Goal: Transaction & Acquisition: Download file/media

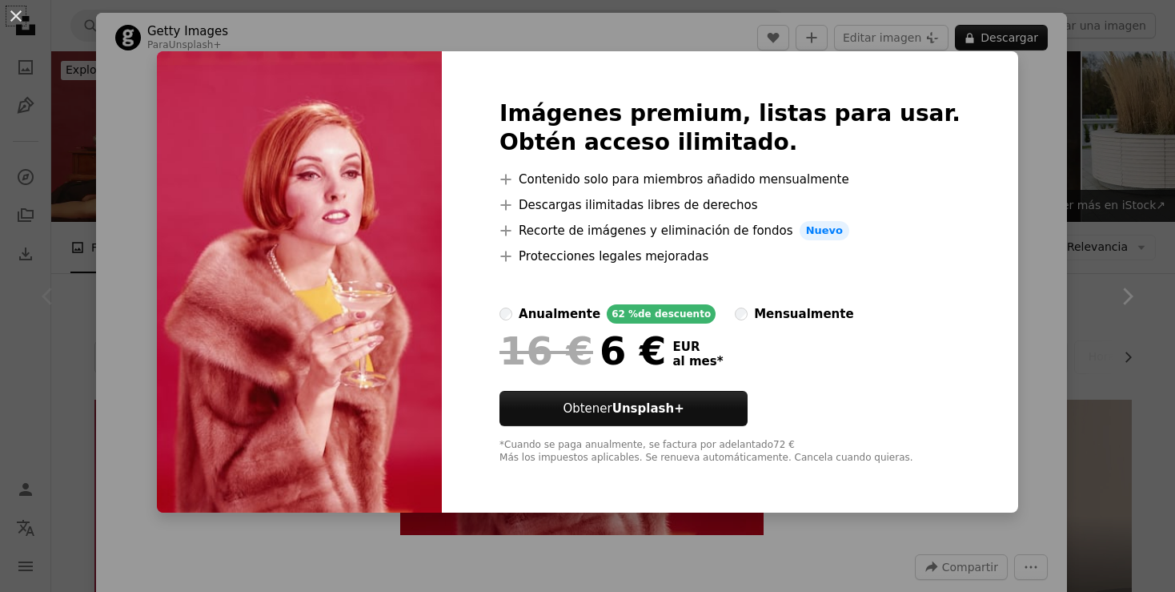
scroll to position [84, 0]
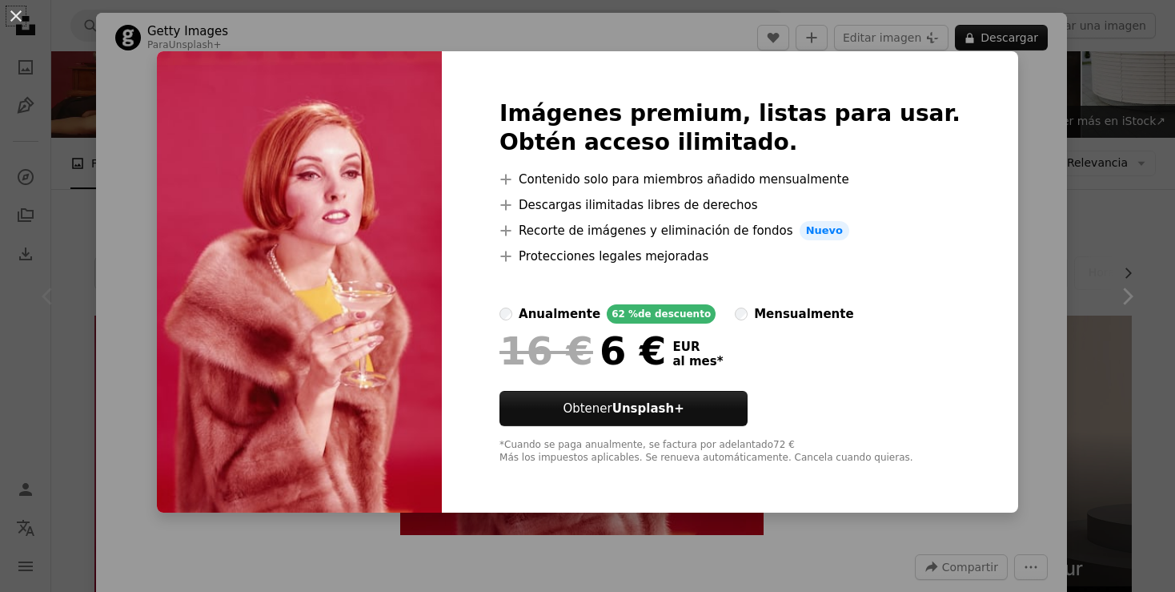
click at [130, 76] on div "An X shape Imágenes premium, listas para usar. Obtén acceso ilimitado. A plus s…" at bounding box center [587, 296] width 1175 height 592
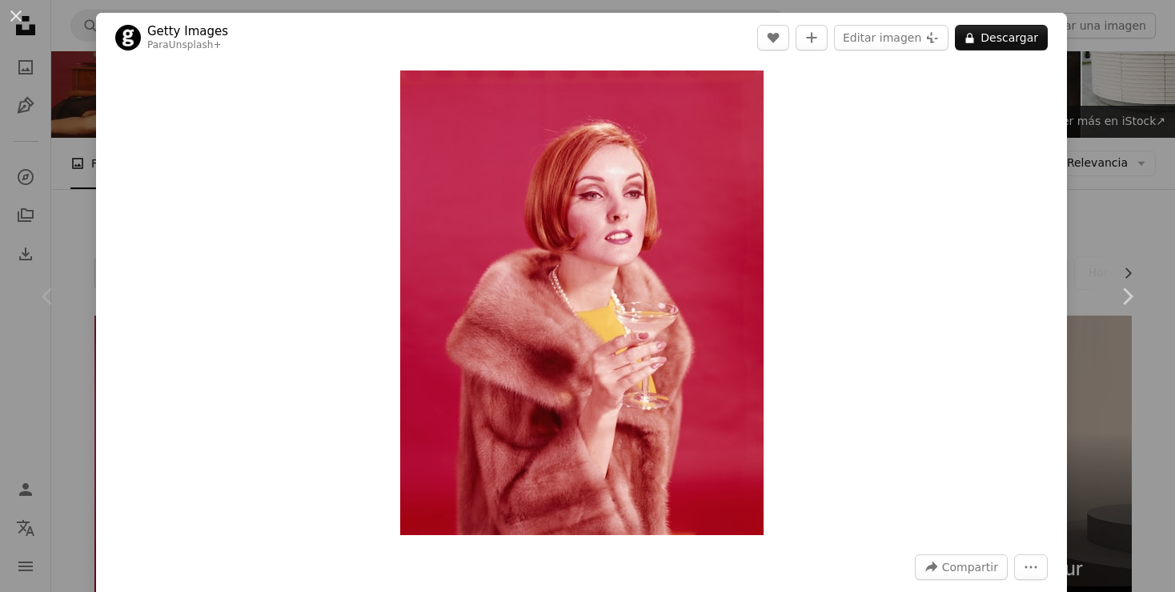
click at [75, 58] on div "An X shape Chevron left Chevron right Getty Images Para Unsplash+ A heart A plu…" at bounding box center [587, 296] width 1175 height 592
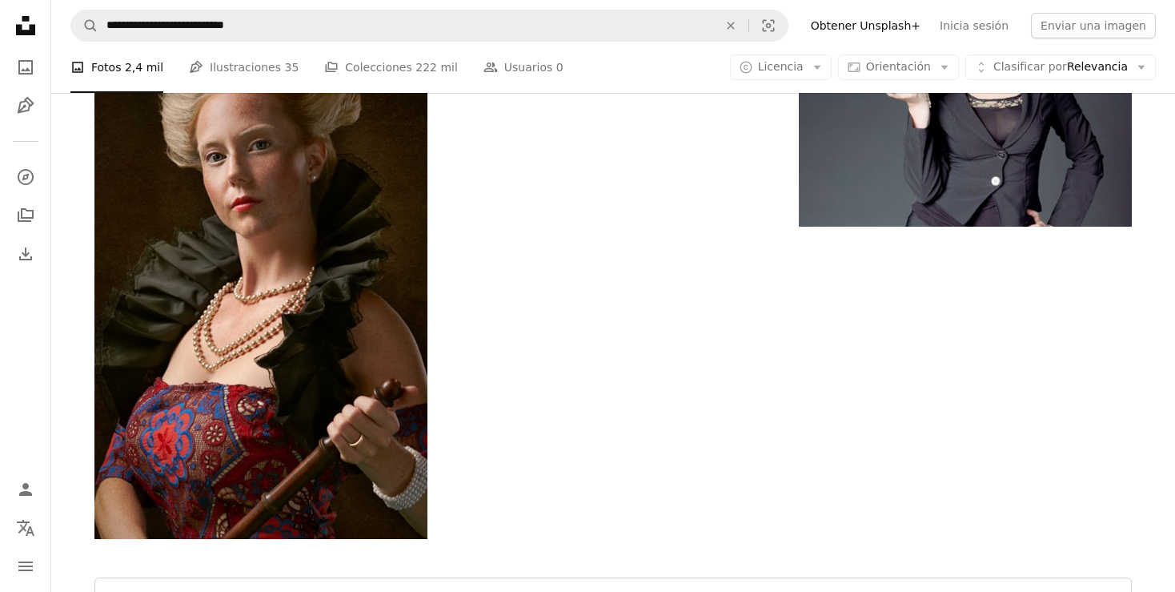
scroll to position [3212, 0]
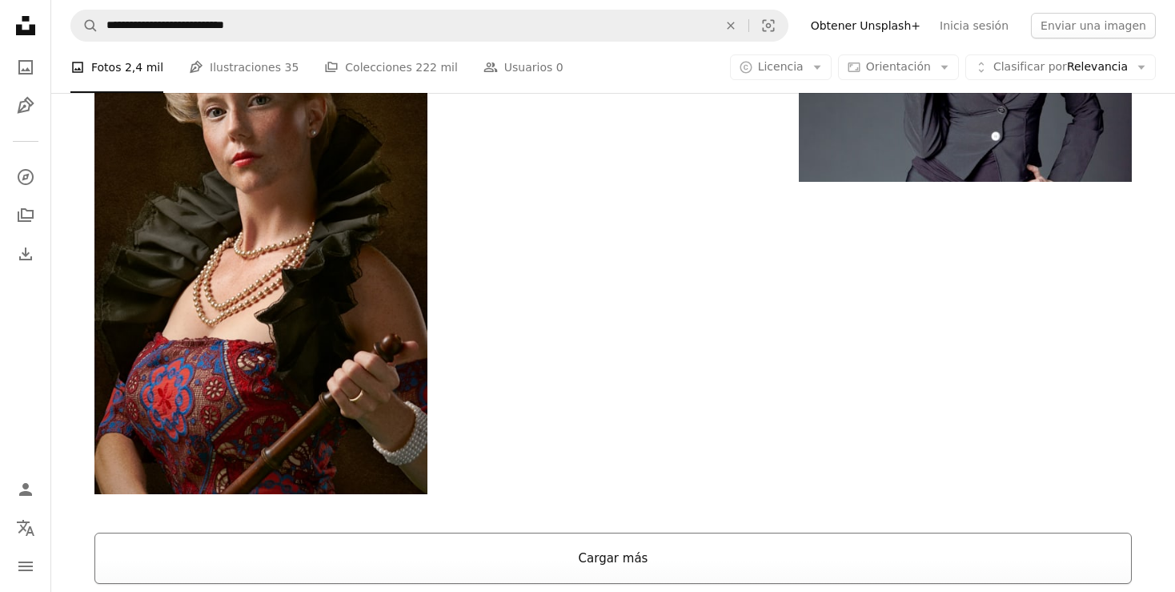
click at [544, 532] on button "Cargar más" at bounding box center [613, 557] width 1038 height 51
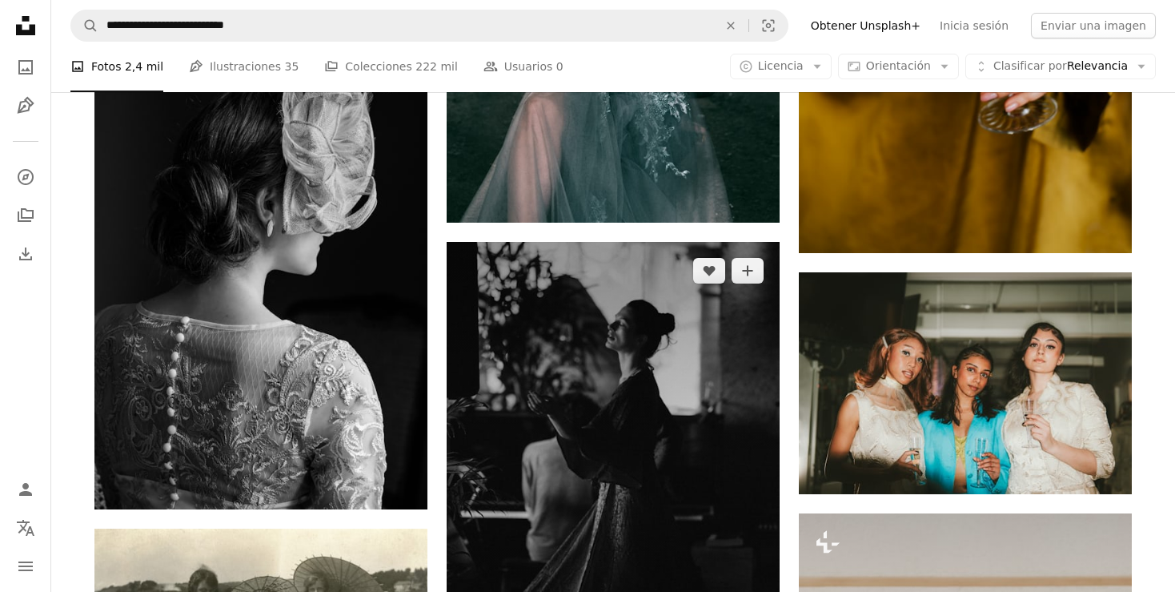
scroll to position [4143, 0]
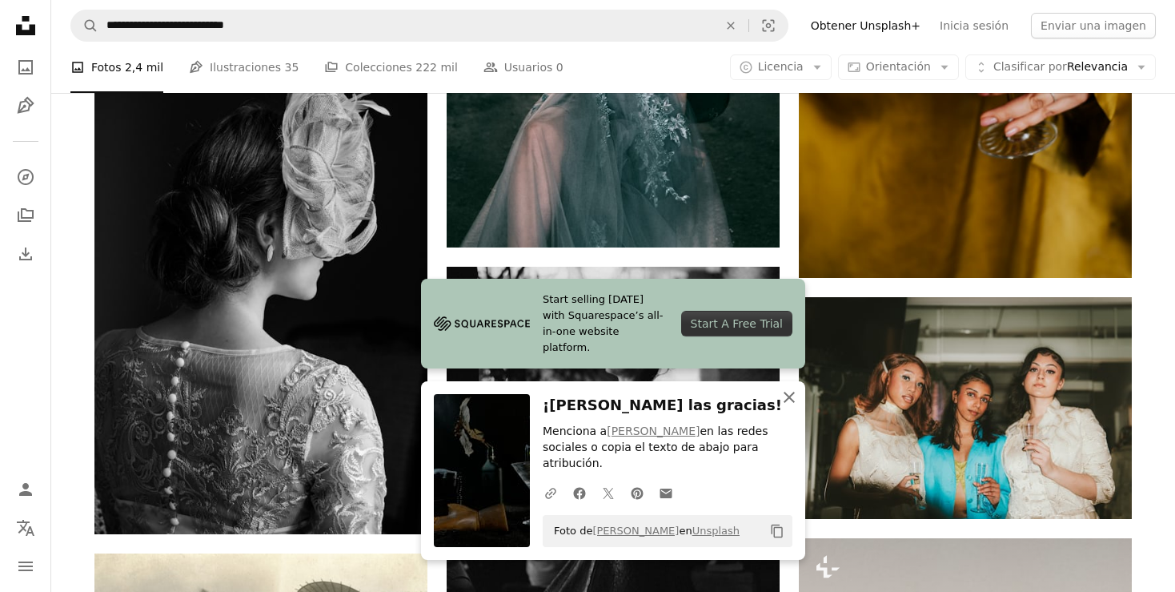
click at [794, 407] on icon "An X shape" at bounding box center [789, 397] width 19 height 19
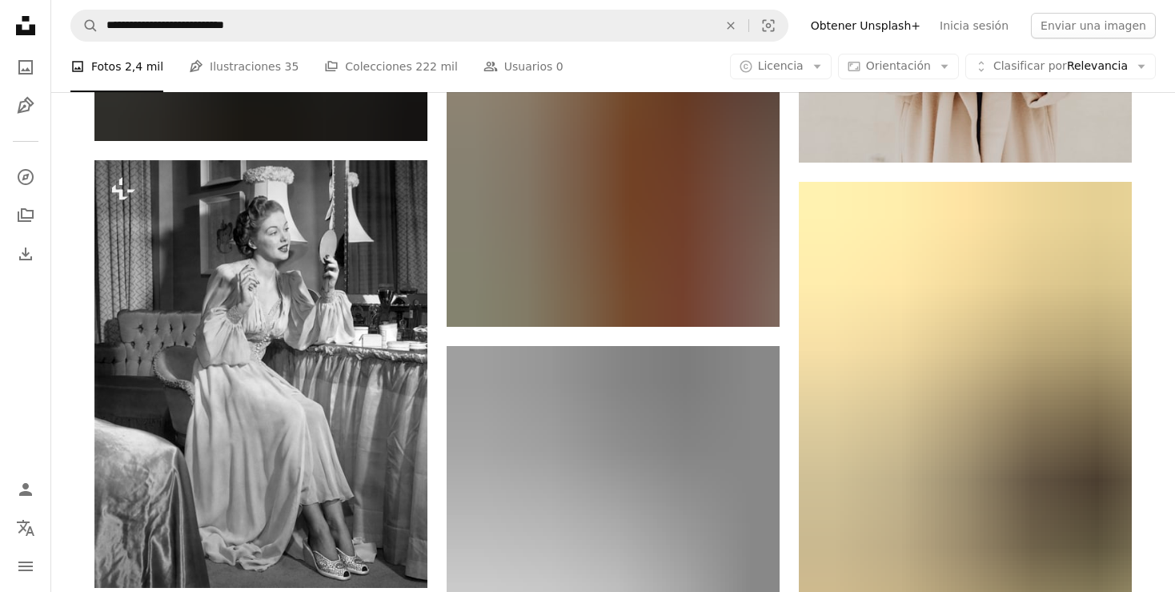
scroll to position [4988, 0]
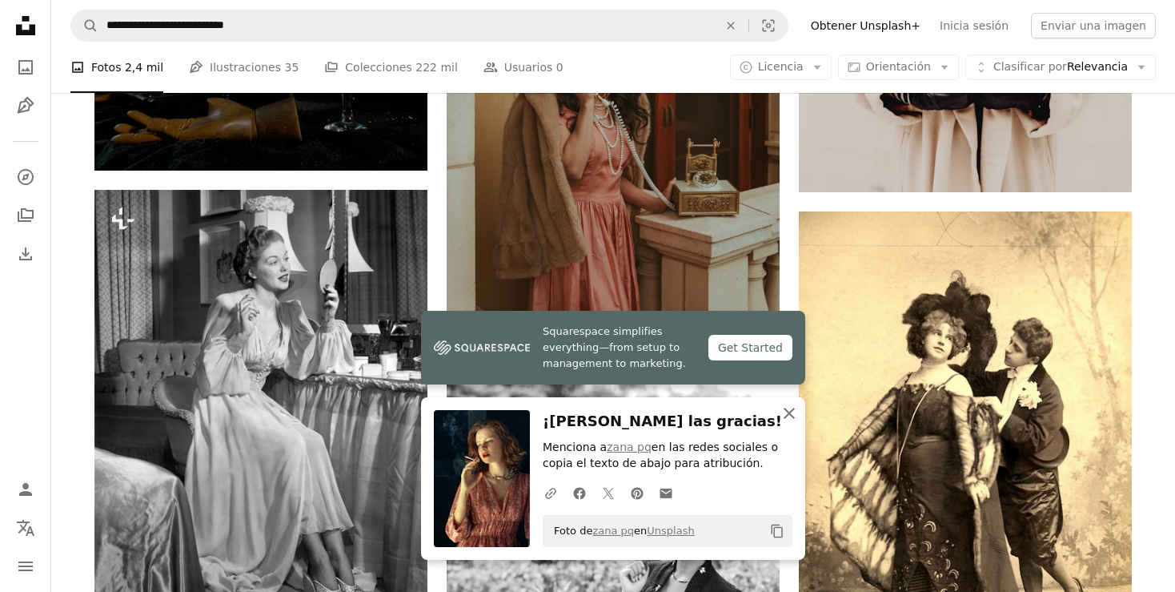
click at [788, 417] on icon "An X shape" at bounding box center [789, 413] width 19 height 19
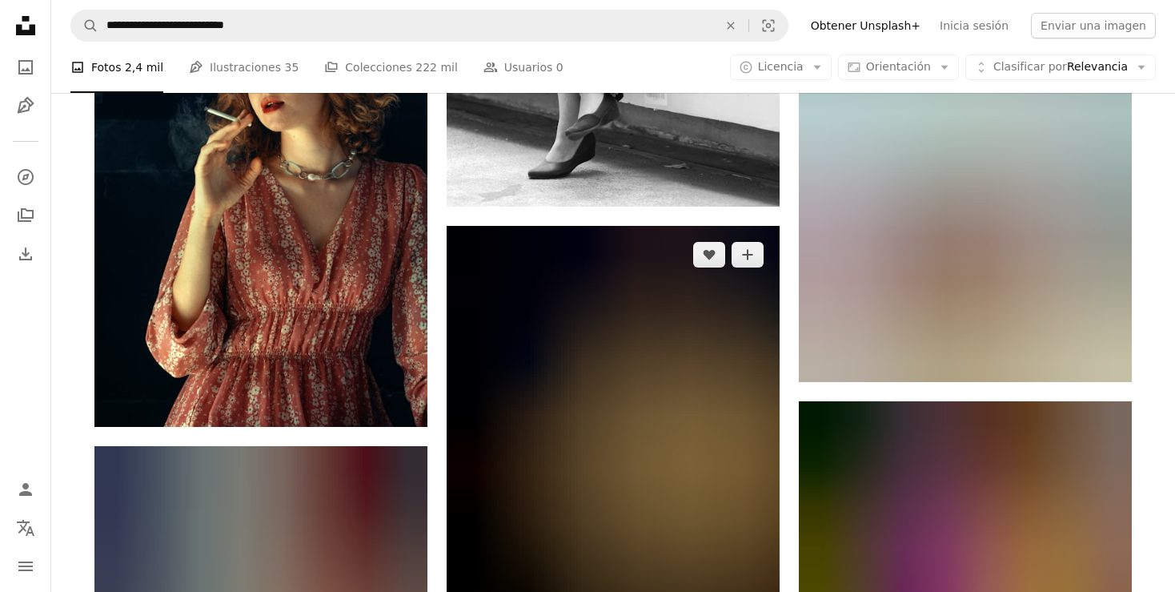
scroll to position [5665, 0]
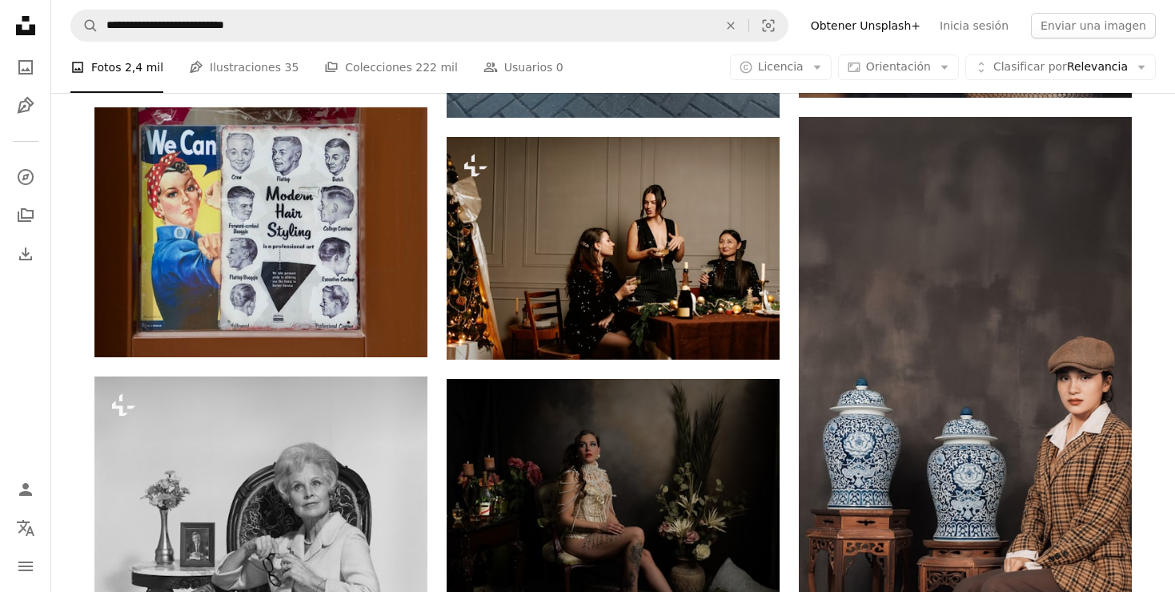
scroll to position [10485, 0]
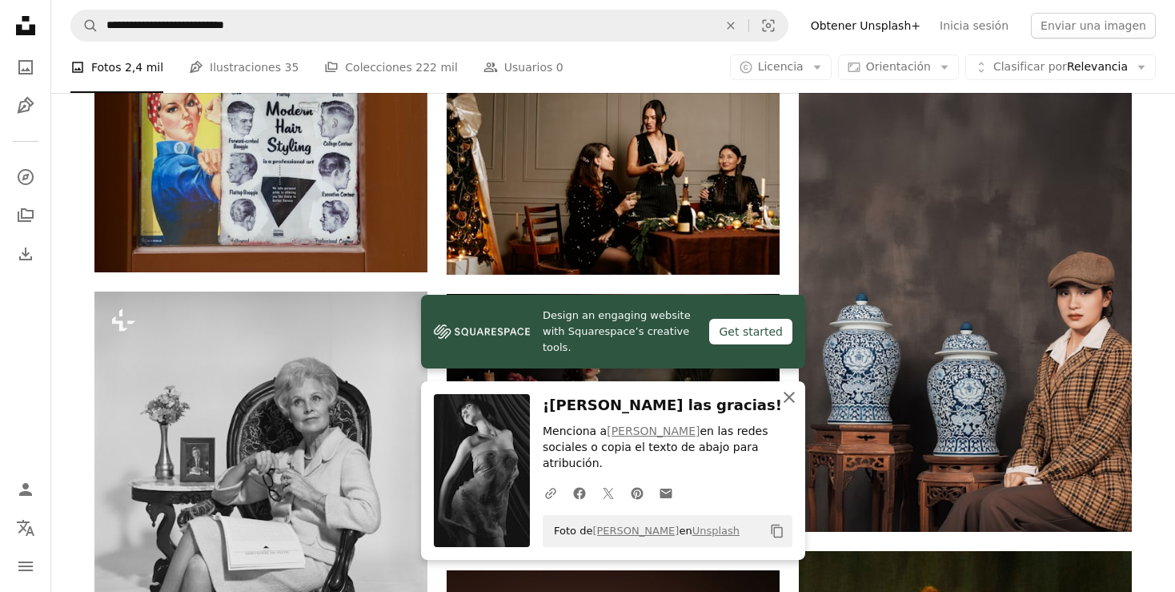
click at [786, 413] on button "An X shape Cerrar" at bounding box center [789, 397] width 32 height 32
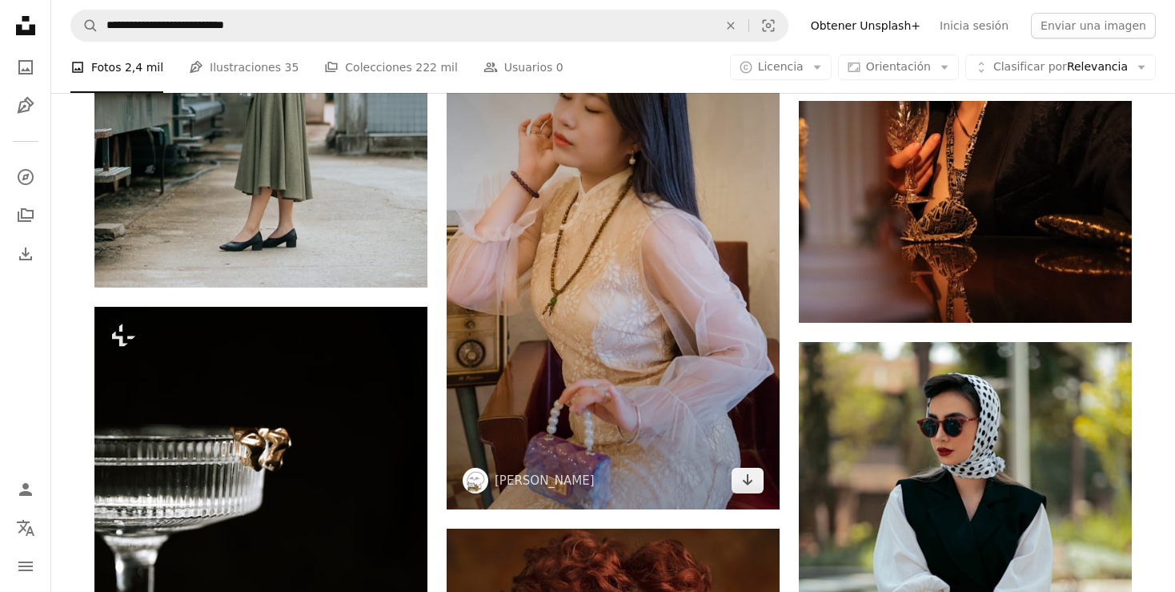
scroll to position [12852, 0]
